Goal: Obtain resource: Download file/media

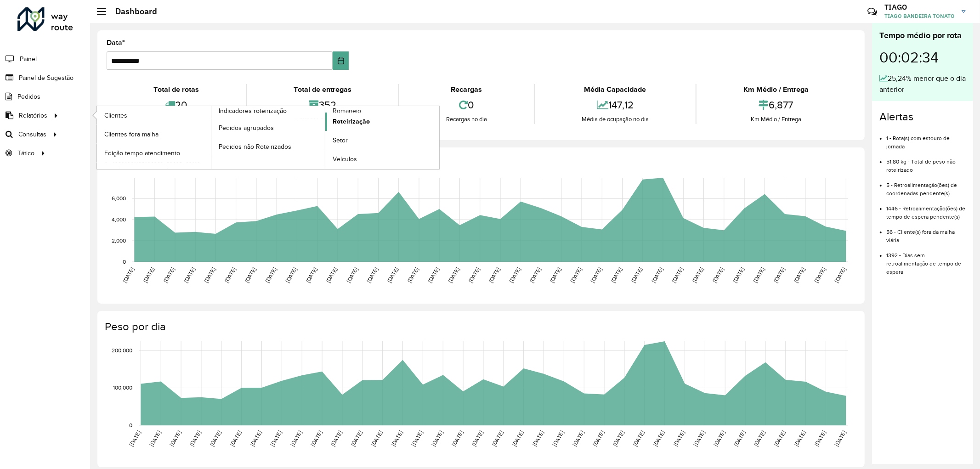
click at [354, 125] on span "Roteirização" at bounding box center [351, 122] width 37 height 10
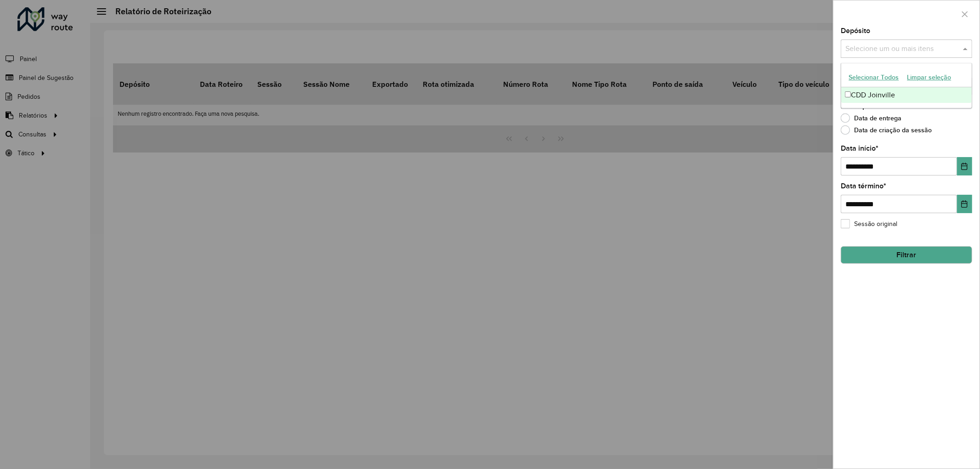
click at [885, 49] on input "text" at bounding box center [902, 49] width 118 height 11
click at [864, 92] on div "CDD Joinville" at bounding box center [907, 95] width 131 height 16
click at [967, 200] on button "Choose Date" at bounding box center [964, 204] width 15 height 18
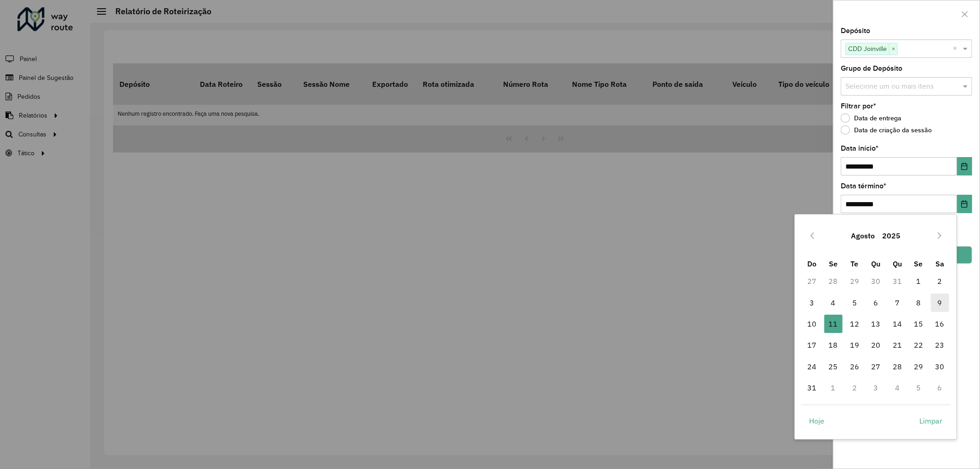
click at [944, 305] on span "9" at bounding box center [940, 303] width 18 height 18
type input "**********"
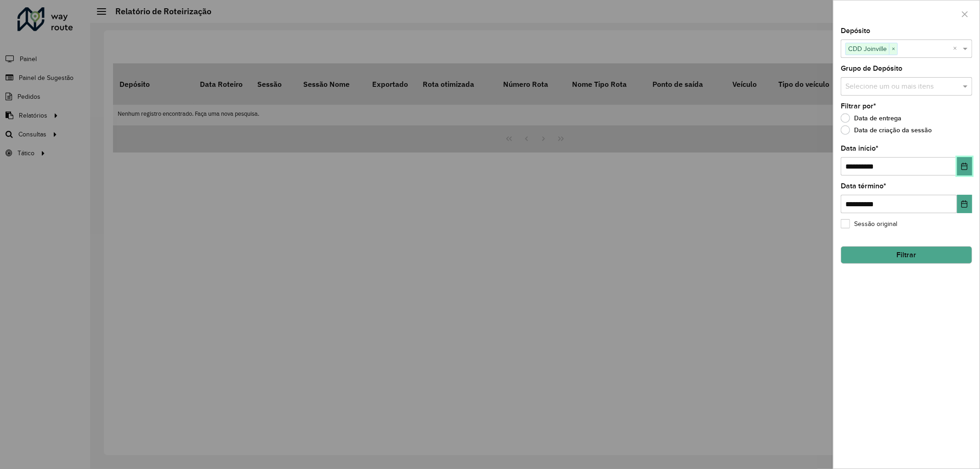
click at [966, 170] on icon "Choose Date" at bounding box center [964, 166] width 7 height 7
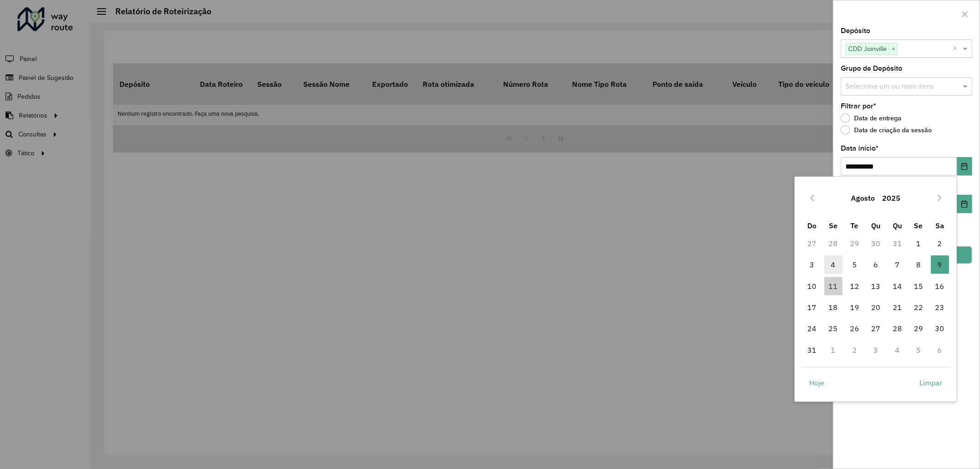
click at [835, 263] on span "4" at bounding box center [834, 265] width 18 height 18
type input "**********"
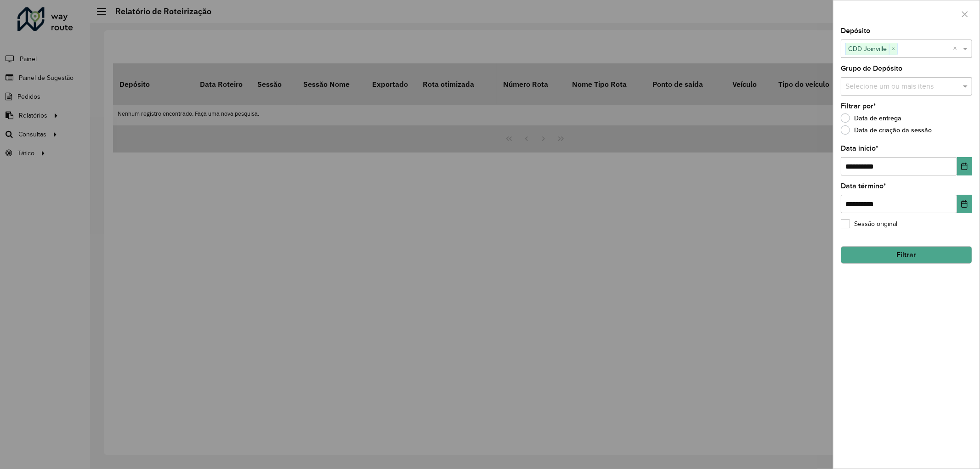
click at [922, 258] on button "Filtrar" at bounding box center [906, 254] width 131 height 17
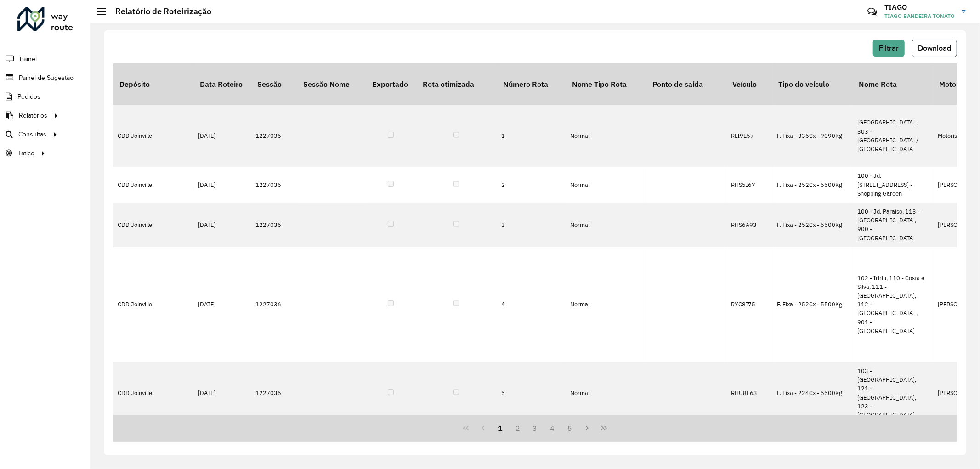
click at [950, 49] on span "Download" at bounding box center [934, 48] width 33 height 8
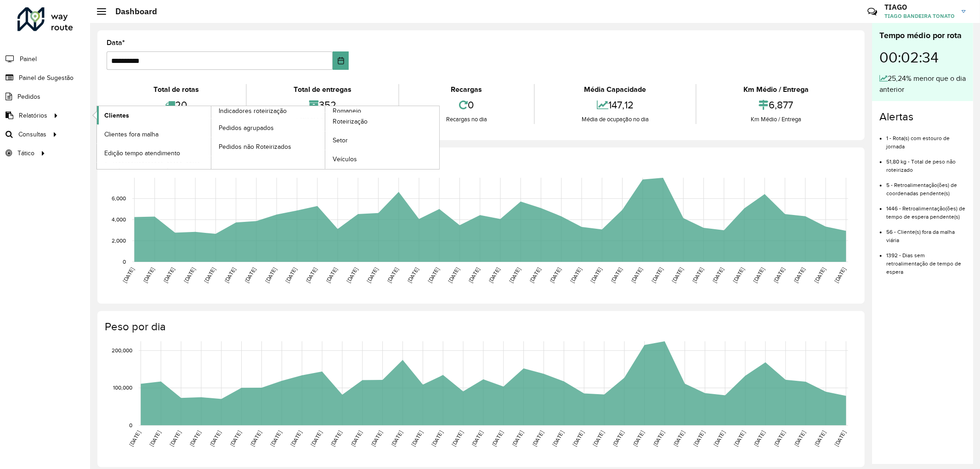
click at [125, 112] on span "Clientes" at bounding box center [116, 116] width 25 height 10
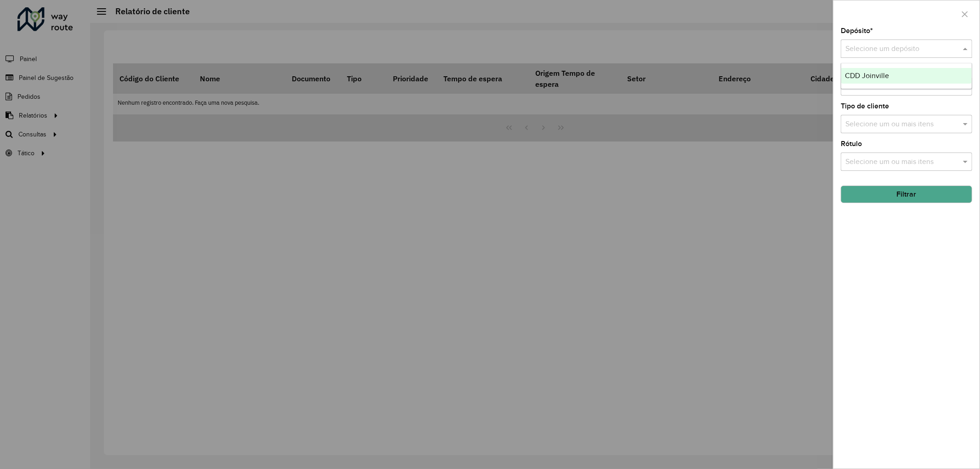
click at [927, 45] on input "text" at bounding box center [898, 49] width 104 height 11
click at [881, 68] on div "CDD Joinville" at bounding box center [907, 76] width 131 height 16
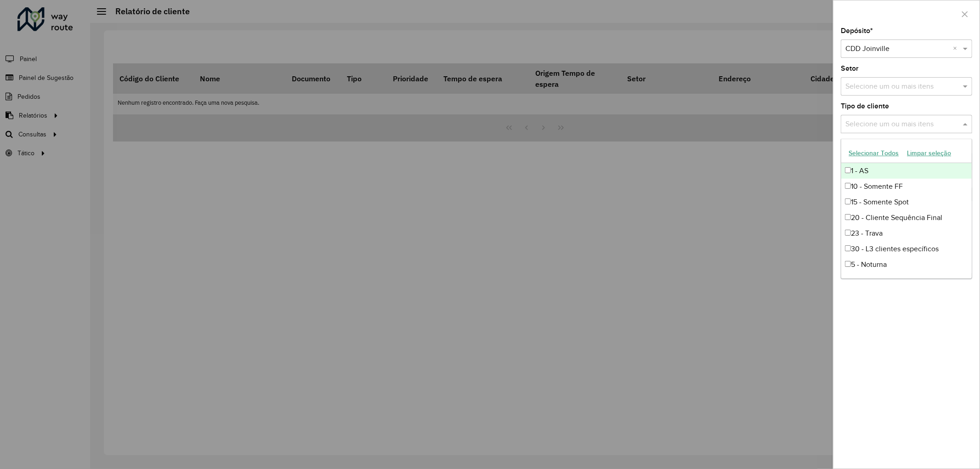
click at [892, 130] on input "text" at bounding box center [902, 124] width 118 height 11
click at [866, 269] on div "5 - Noturna" at bounding box center [907, 265] width 131 height 16
click at [907, 315] on div "Depósito * Selecione um depósito × CDD Joinville × Setor Selecione um ou mais i…" at bounding box center [907, 248] width 146 height 441
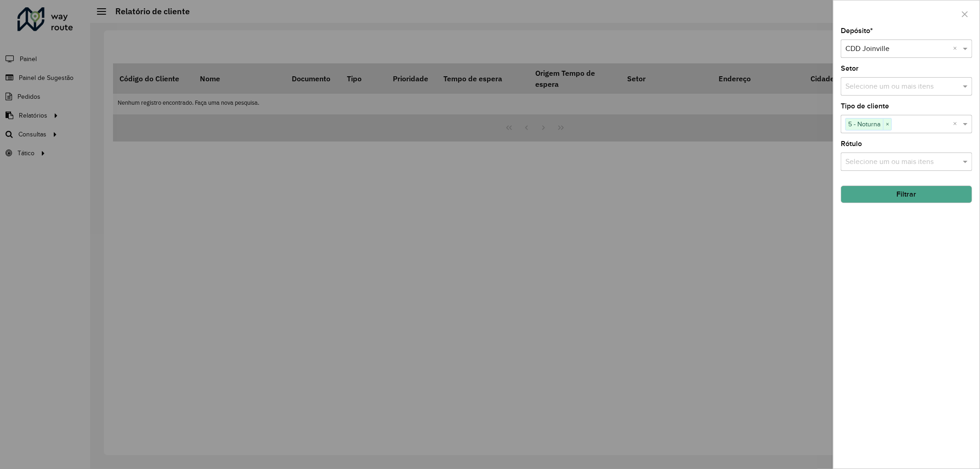
click at [921, 194] on button "Filtrar" at bounding box center [906, 194] width 131 height 17
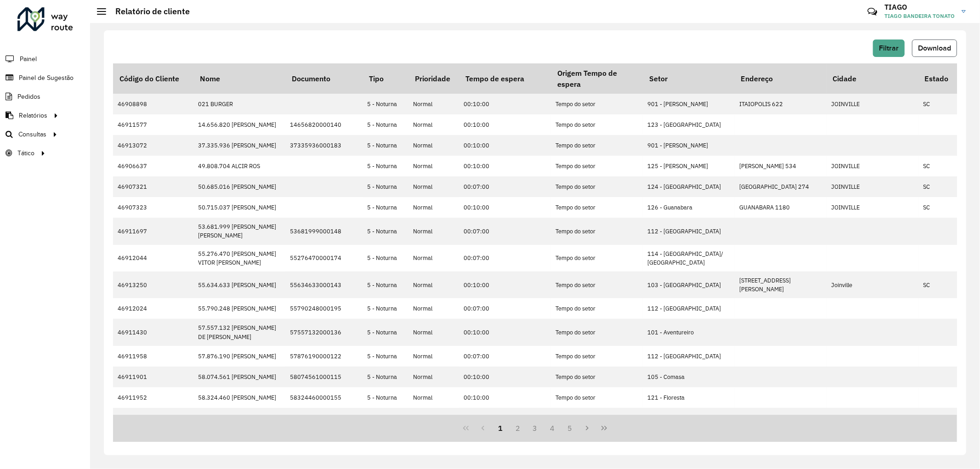
click at [944, 45] on span "Download" at bounding box center [934, 48] width 33 height 8
